Goal: Find specific page/section: Find specific page/section

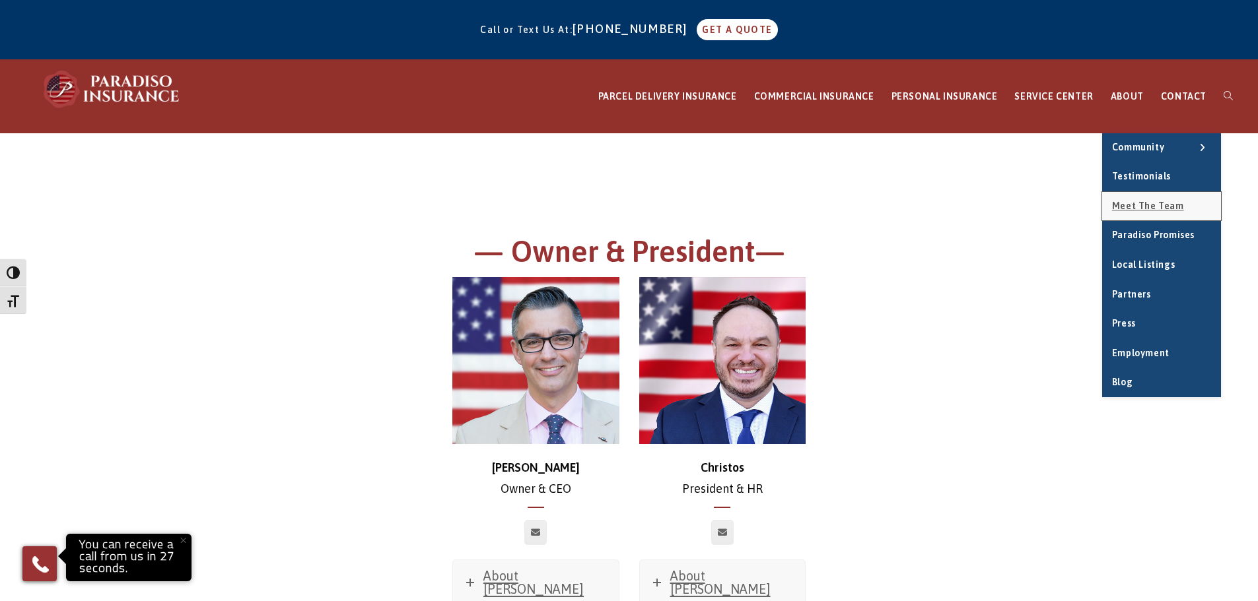
click at [1141, 206] on span "Meet the Team" at bounding box center [1148, 206] width 72 height 11
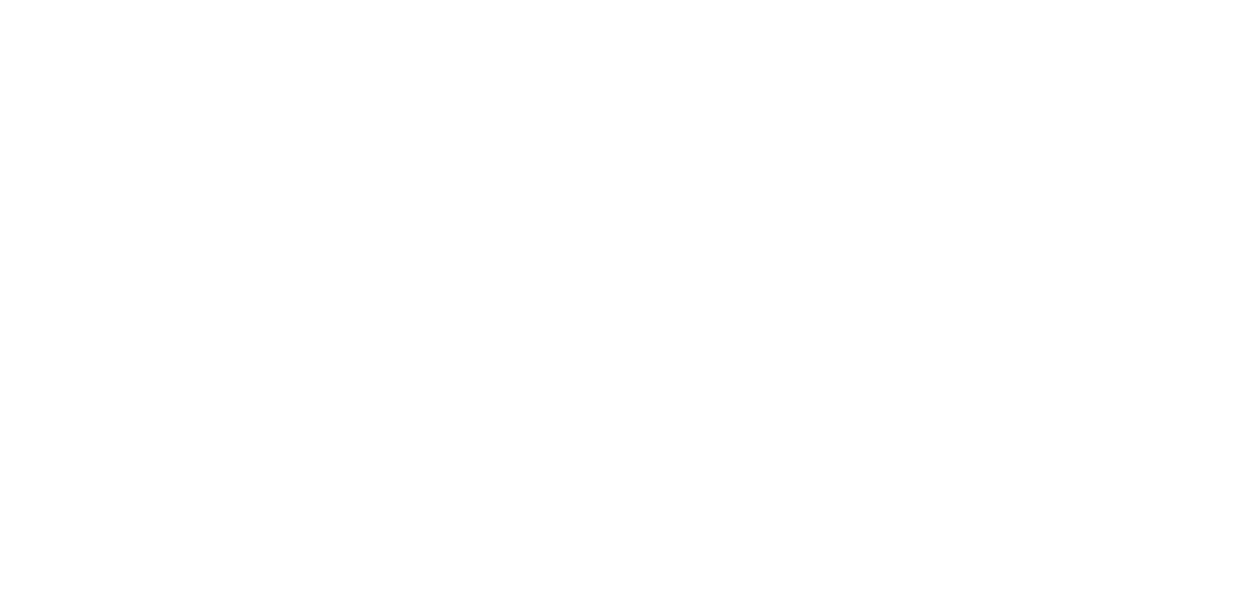
scroll to position [199, 0]
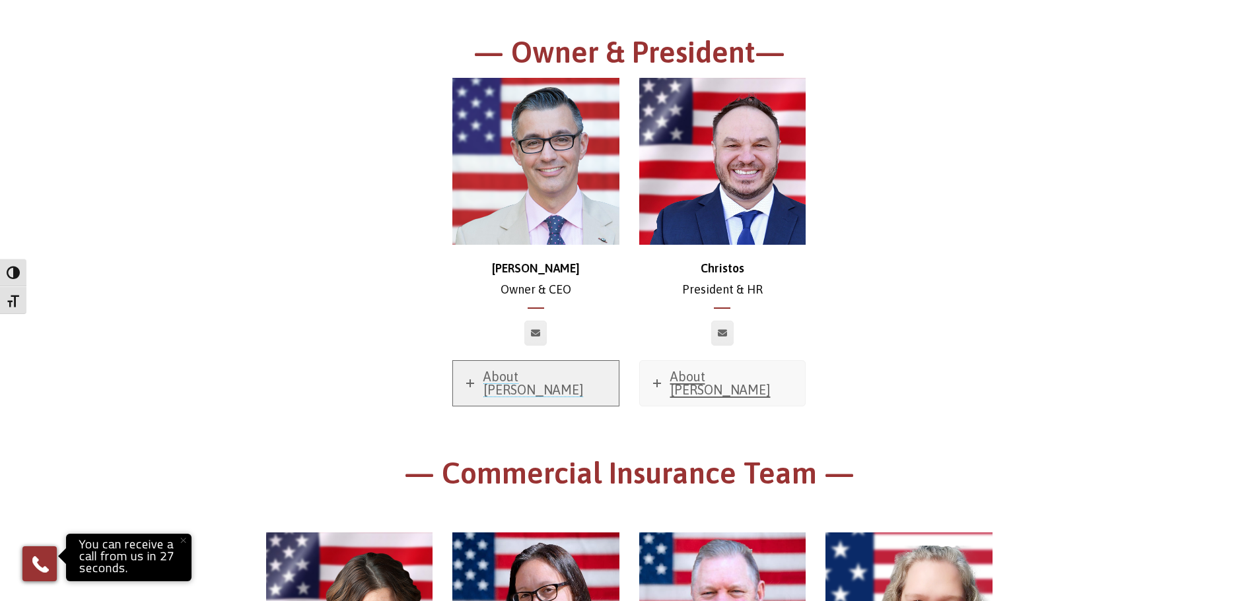
click at [522, 378] on span "About [PERSON_NAME]" at bounding box center [533, 383] width 100 height 28
